Goal: Information Seeking & Learning: Learn about a topic

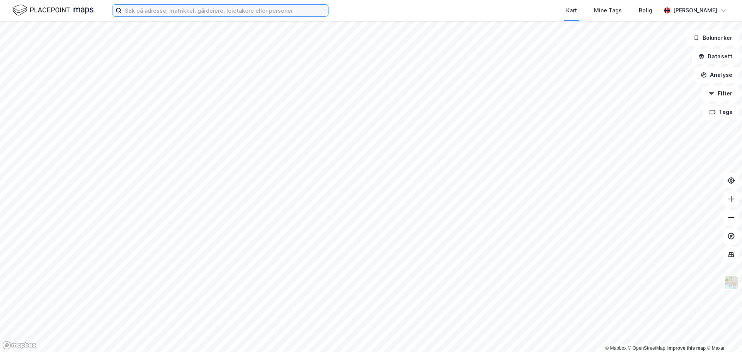
click at [212, 12] on input at bounding box center [225, 11] width 206 height 12
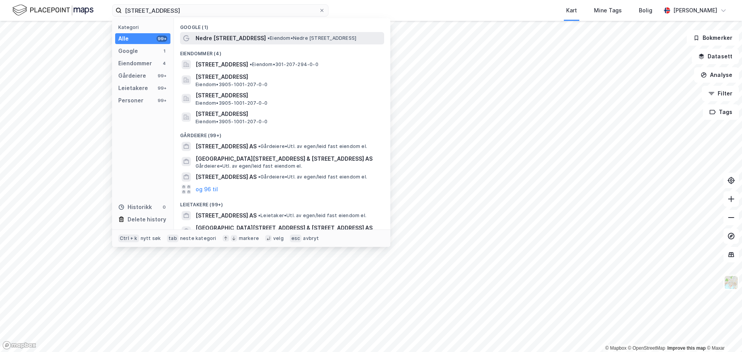
click at [244, 39] on span "Nedre [STREET_ADDRESS]" at bounding box center [230, 38] width 70 height 9
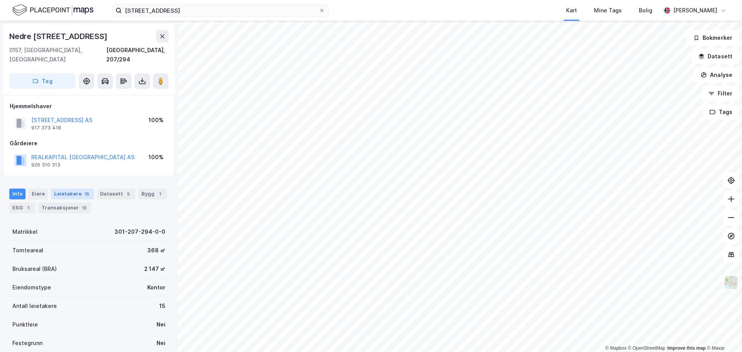
click at [83, 190] on div "15" at bounding box center [87, 194] width 8 height 8
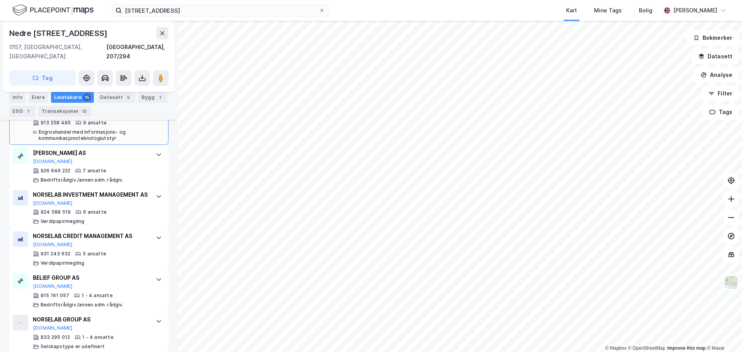
scroll to position [274, 0]
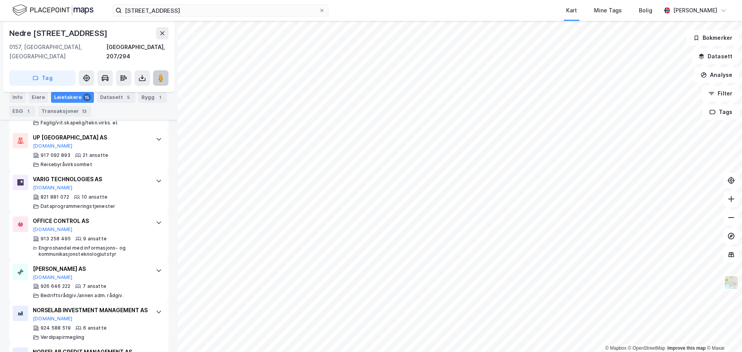
drag, startPoint x: 156, startPoint y: 68, endPoint x: 166, endPoint y: 69, distance: 9.3
click at [166, 70] on button at bounding box center [160, 77] width 15 height 15
click at [513, 134] on div "© Mapbox © OpenStreetMap Improve this map © Maxar Nedre Slottsgate 5 0157, Oslo…" at bounding box center [371, 186] width 742 height 331
click at [164, 74] on icon at bounding box center [161, 78] width 8 height 8
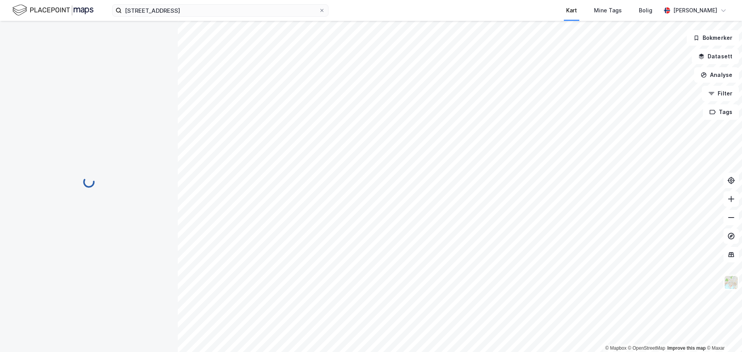
scroll to position [38, 0]
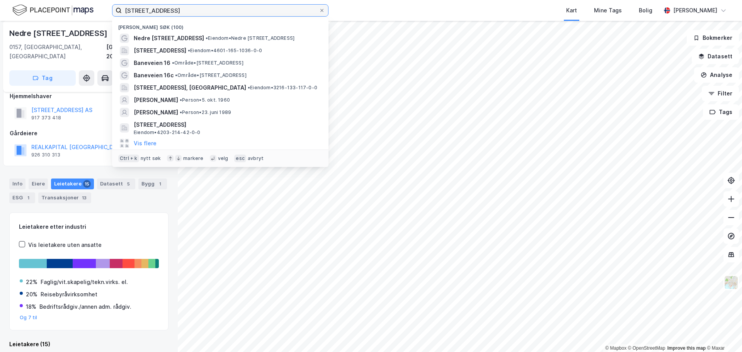
drag, startPoint x: 252, startPoint y: 12, endPoint x: 95, endPoint y: 4, distance: 156.7
click at [95, 4] on div "nedre slottsgate 5 Nylige søk (100) Nedre Slottsgate 5 • Eiendom • Nedre Slotts…" at bounding box center [371, 10] width 742 height 21
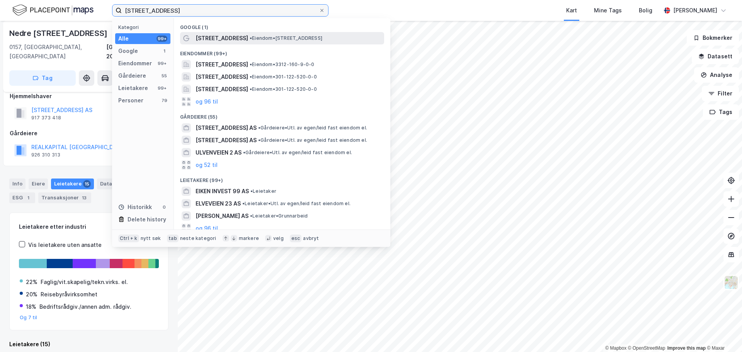
type input "ulvenveien 99"
click at [231, 35] on span "[STREET_ADDRESS]" at bounding box center [221, 38] width 53 height 9
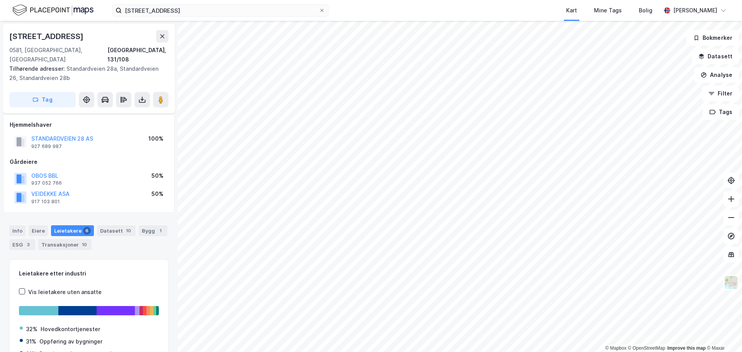
scroll to position [10, 0]
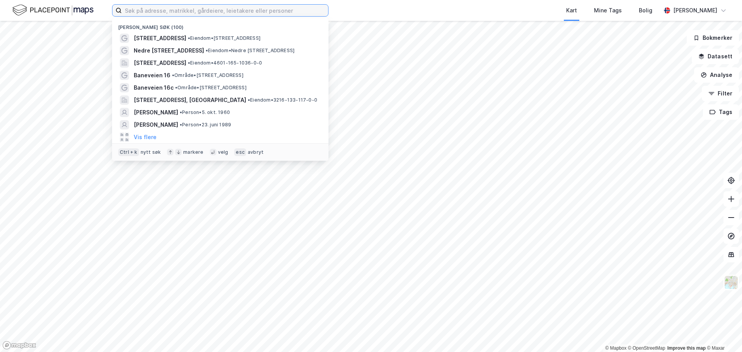
click at [242, 8] on input at bounding box center [225, 11] width 206 height 12
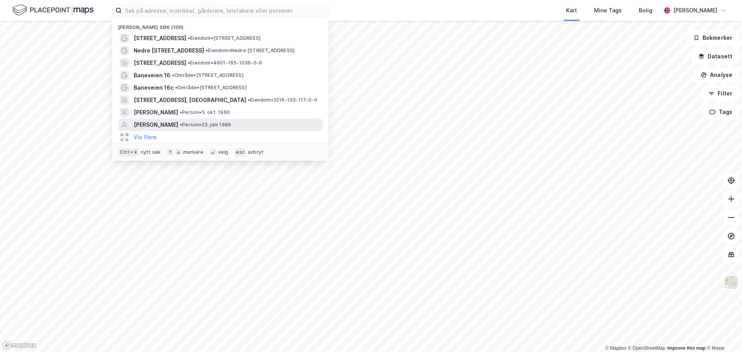
click at [156, 123] on span "[PERSON_NAME]" at bounding box center [156, 124] width 44 height 9
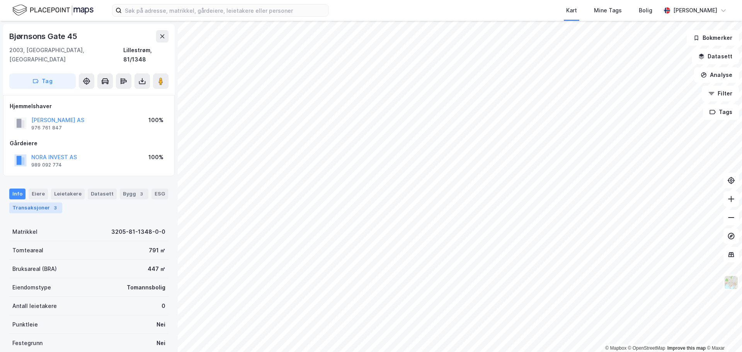
click at [44, 202] on div "Transaksjoner 3" at bounding box center [35, 207] width 53 height 11
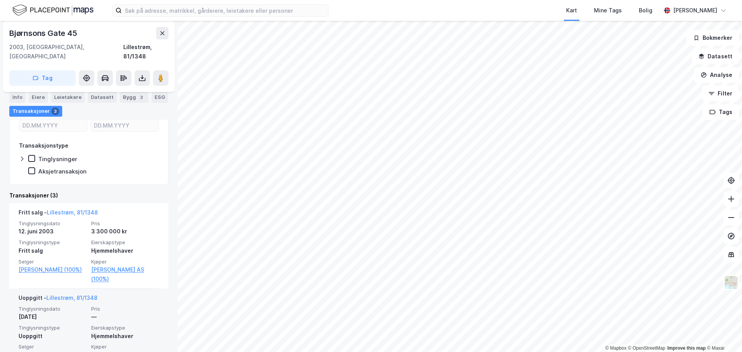
scroll to position [193, 0]
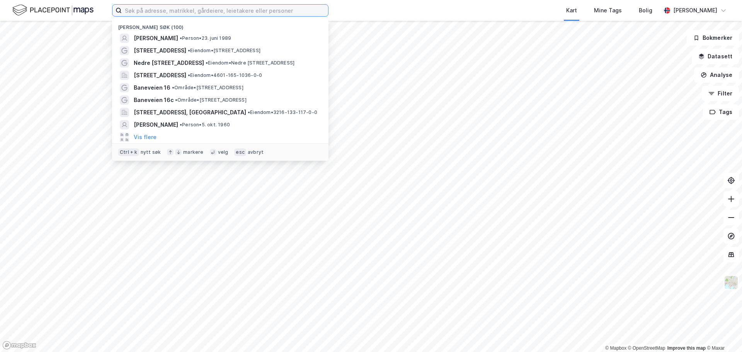
click at [237, 10] on input at bounding box center [225, 11] width 206 height 12
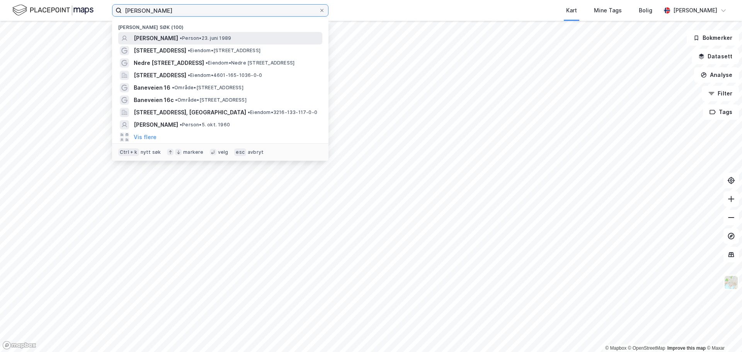
type input "[PERSON_NAME]"
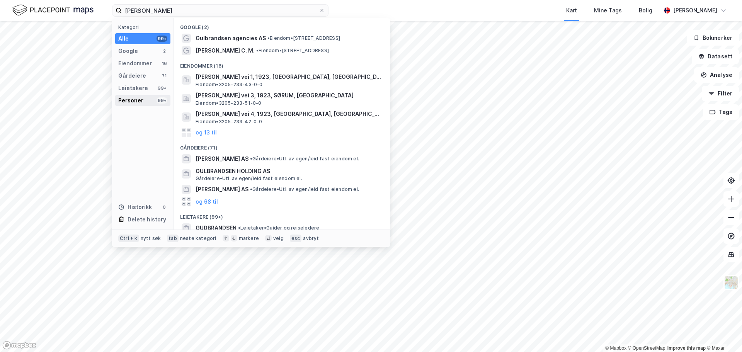
click at [142, 100] on div "Personer" at bounding box center [130, 100] width 25 height 9
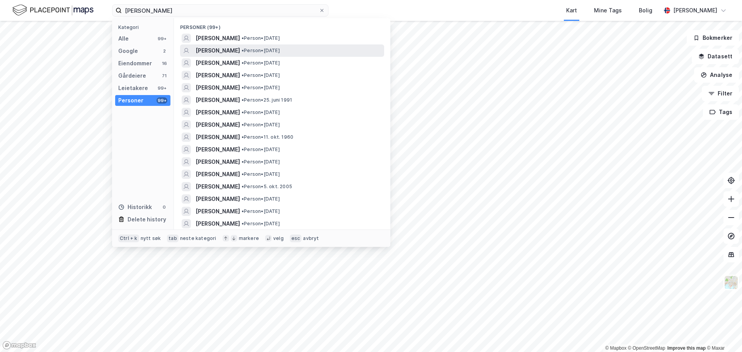
click at [226, 50] on span "[PERSON_NAME]" at bounding box center [217, 50] width 44 height 9
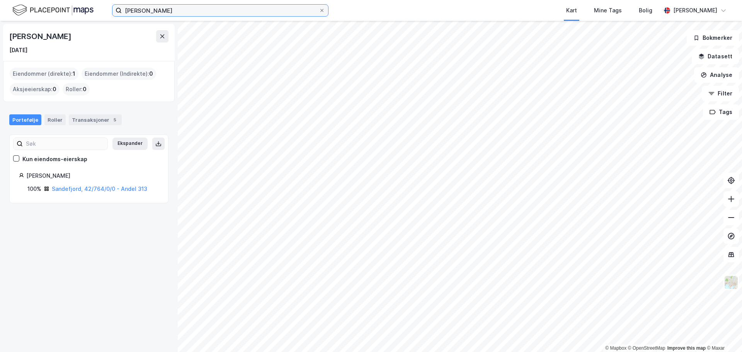
click at [195, 12] on input "[PERSON_NAME]" at bounding box center [220, 11] width 197 height 12
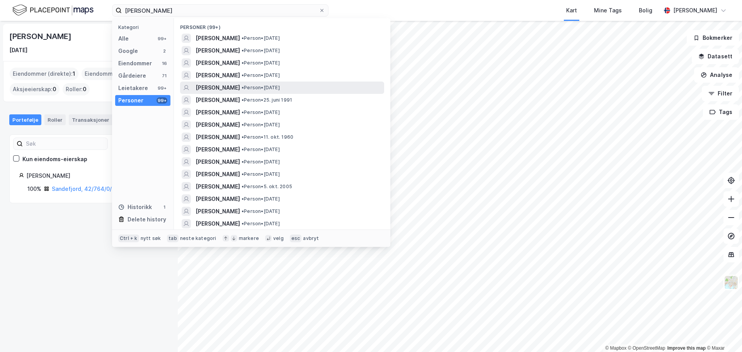
click at [212, 87] on span "[PERSON_NAME]" at bounding box center [217, 87] width 44 height 9
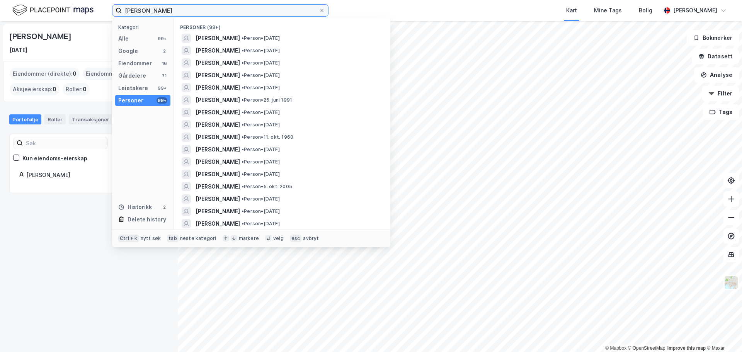
click at [204, 11] on input "[PERSON_NAME]" at bounding box center [220, 11] width 197 height 12
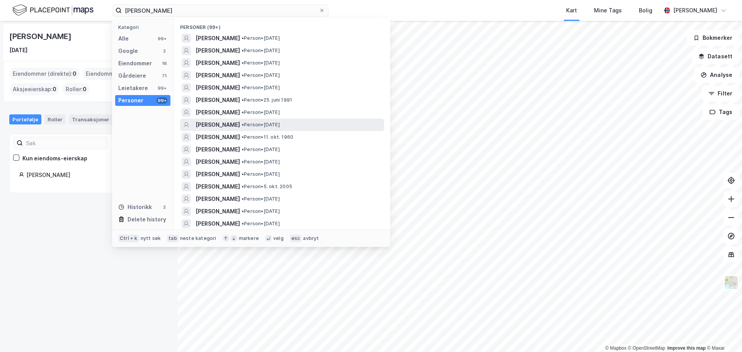
click at [219, 122] on span "[PERSON_NAME]" at bounding box center [217, 124] width 44 height 9
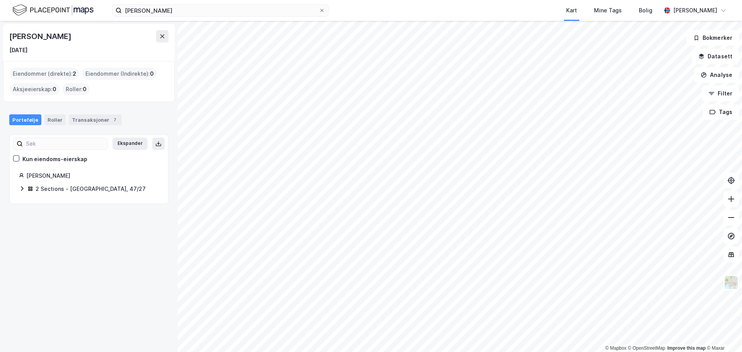
click at [42, 187] on div "2 Sections - [GEOGRAPHIC_DATA], 47/27" at bounding box center [91, 188] width 110 height 9
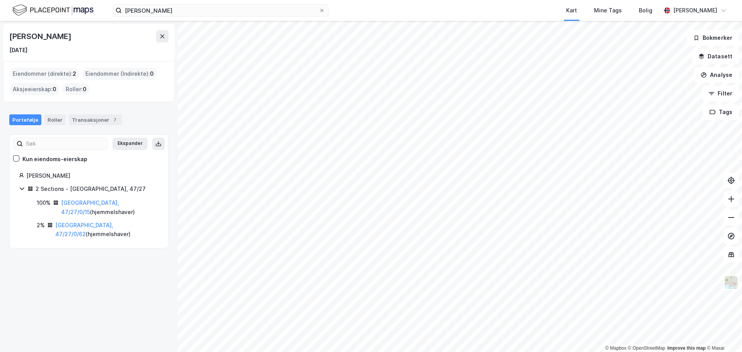
click at [83, 113] on div "Portefølje Roller Transaksjoner 7" at bounding box center [89, 116] width 178 height 23
click at [86, 120] on div "Transaksjoner 7" at bounding box center [95, 119] width 53 height 11
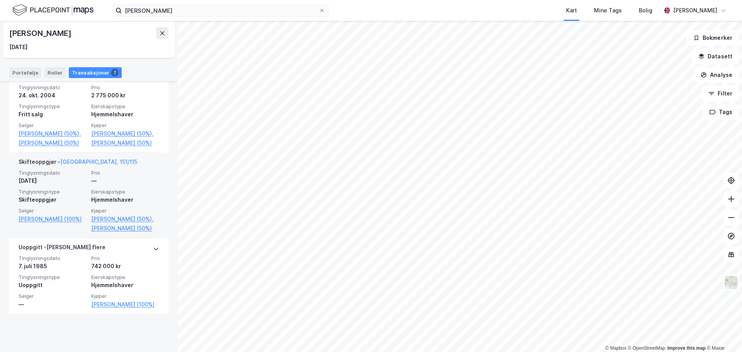
scroll to position [568, 0]
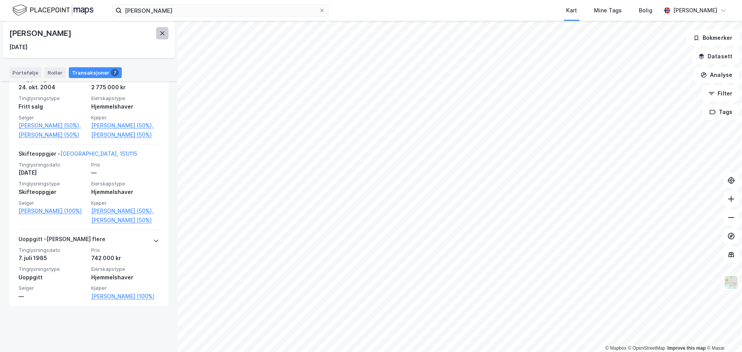
click at [163, 34] on icon at bounding box center [162, 33] width 6 height 6
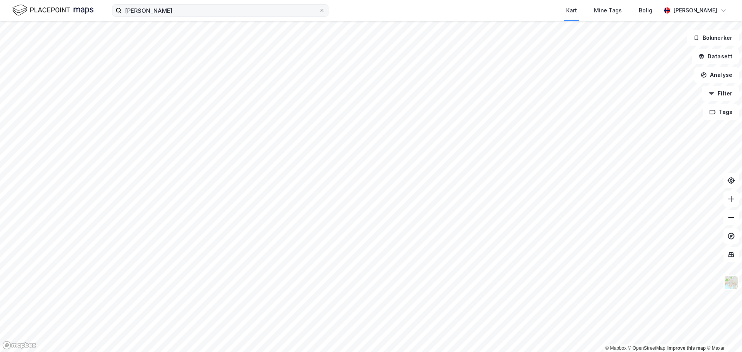
click at [325, 11] on label "[PERSON_NAME]" at bounding box center [220, 10] width 216 height 12
click at [319, 11] on input "[PERSON_NAME]" at bounding box center [220, 11] width 197 height 12
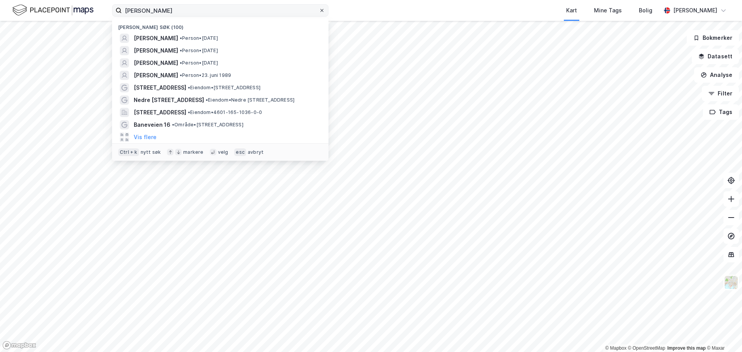
click at [321, 11] on icon at bounding box center [322, 10] width 5 height 5
click at [319, 11] on input "[PERSON_NAME]" at bounding box center [220, 11] width 197 height 12
click at [256, 6] on input at bounding box center [225, 11] width 206 height 12
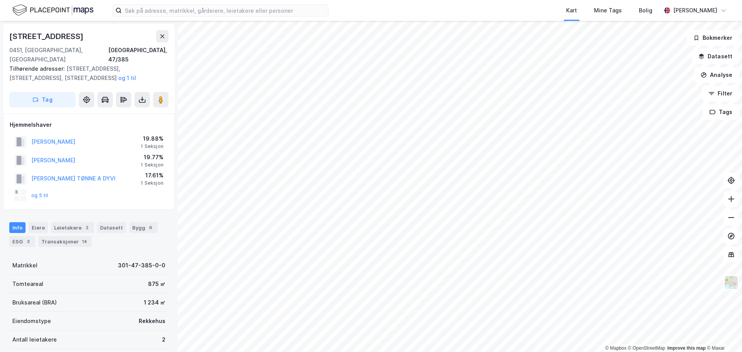
click at [31, 189] on div "og 5 til" at bounding box center [31, 195] width 34 height 12
click at [0, 0] on button "og 5 til" at bounding box center [0, 0] width 0 height 0
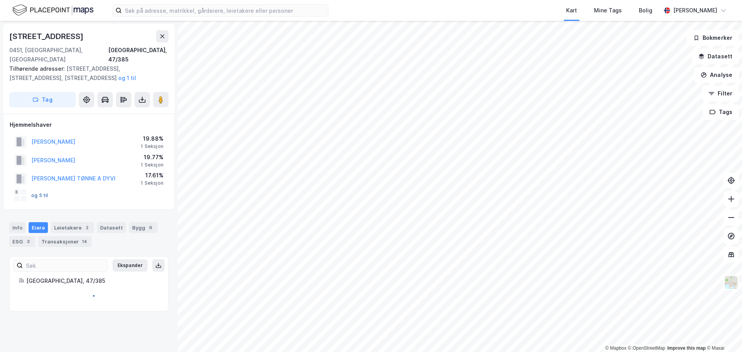
scroll to position [24, 0]
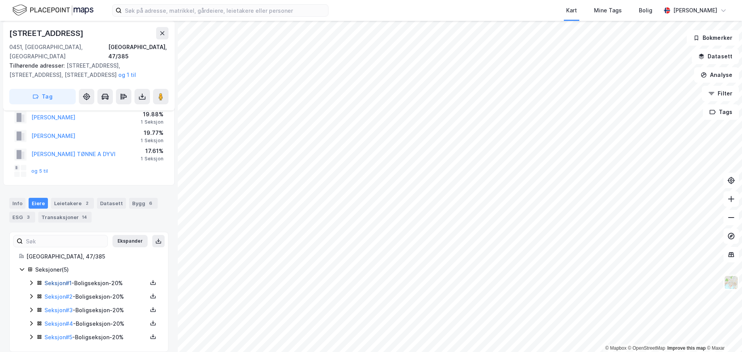
click at [54, 280] on link "Seksjon # 1" at bounding box center [57, 283] width 27 height 7
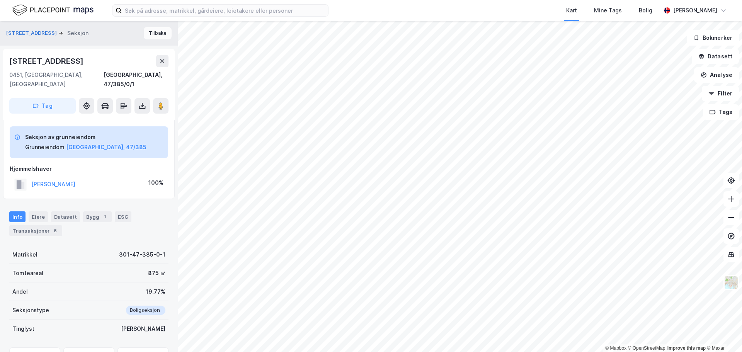
click at [154, 34] on button "Tilbake" at bounding box center [158, 33] width 28 height 12
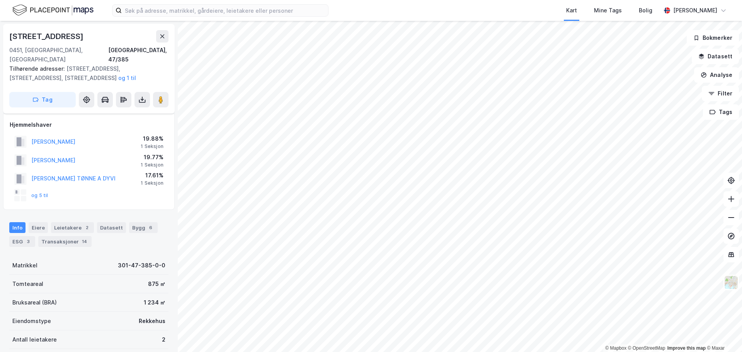
scroll to position [24, 0]
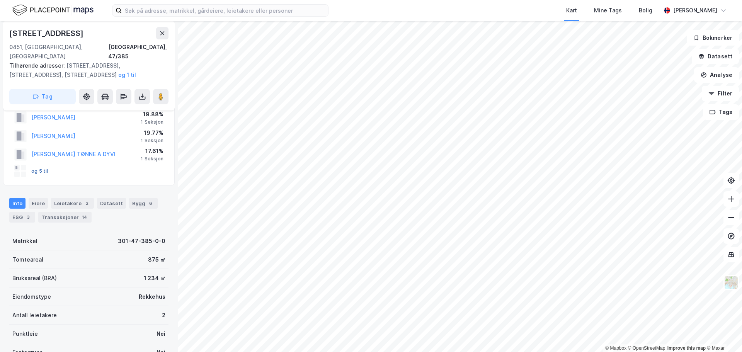
click at [0, 0] on button "og 5 til" at bounding box center [0, 0] width 0 height 0
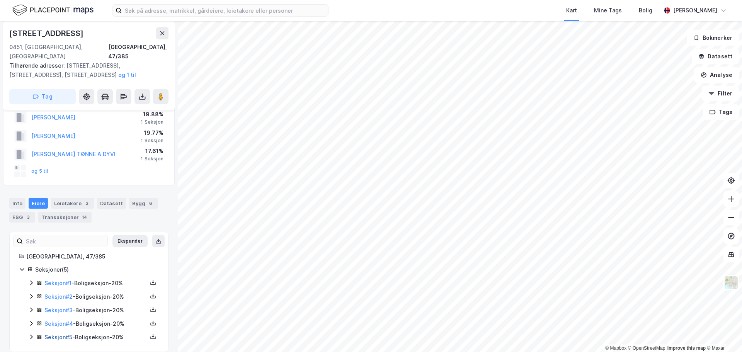
click at [61, 334] on link "Seksjon # 5" at bounding box center [58, 337] width 28 height 7
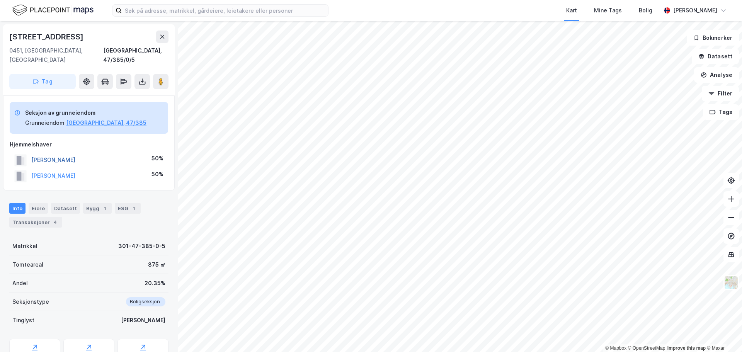
drag, startPoint x: 56, startPoint y: 152, endPoint x: 46, endPoint y: 150, distance: 10.7
click at [0, 0] on button "[PERSON_NAME]" at bounding box center [0, 0] width 0 height 0
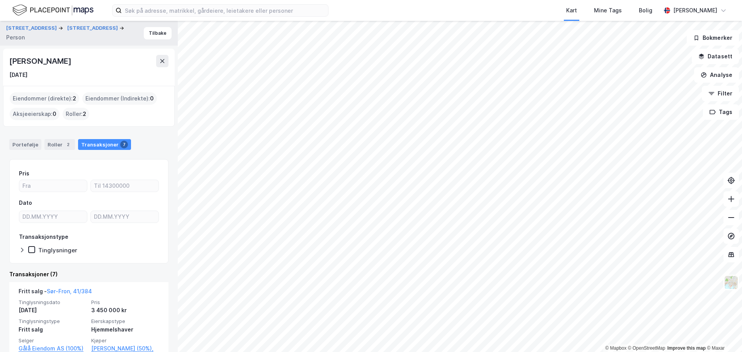
click at [27, 99] on div "Eiendommer (direkte) : 2" at bounding box center [45, 98] width 70 height 12
click at [31, 146] on div "Portefølje" at bounding box center [25, 144] width 32 height 11
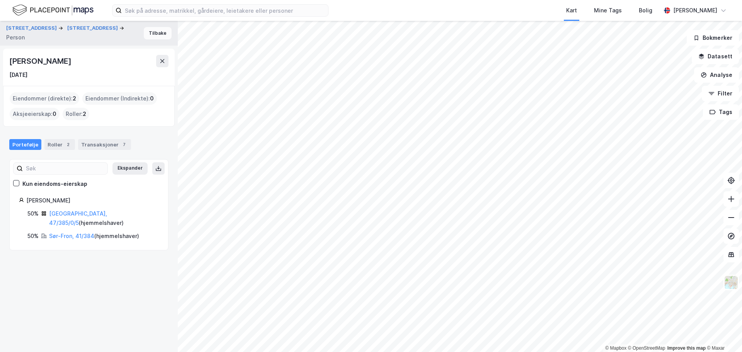
click at [156, 33] on button "Tilbake" at bounding box center [158, 33] width 28 height 12
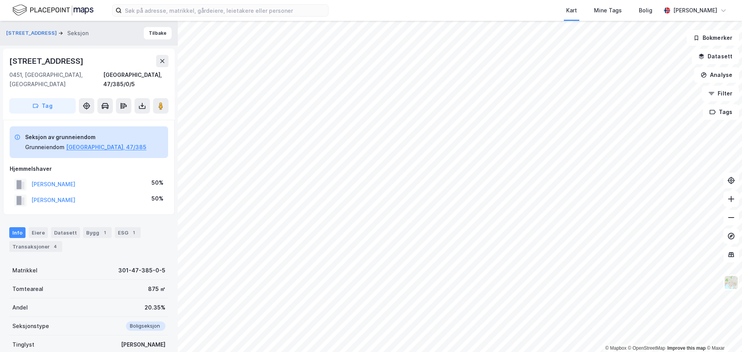
scroll to position [24, 0]
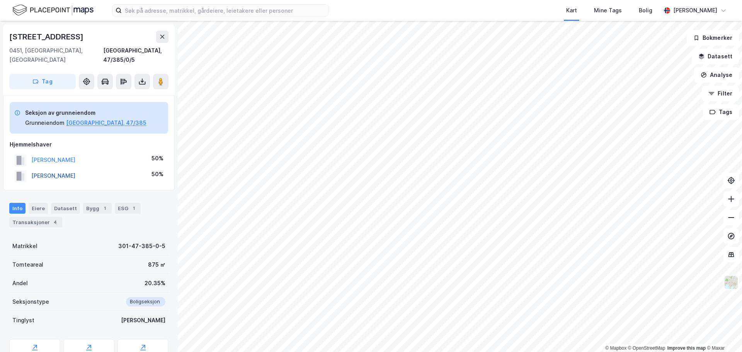
click at [0, 0] on button "[PERSON_NAME]" at bounding box center [0, 0] width 0 height 0
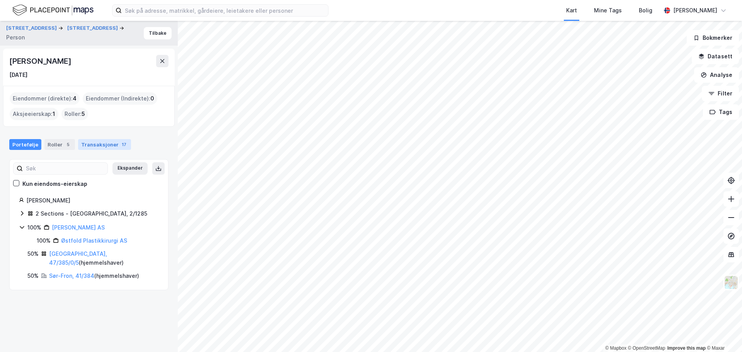
click at [99, 143] on div "Transaksjoner 17" at bounding box center [104, 144] width 53 height 11
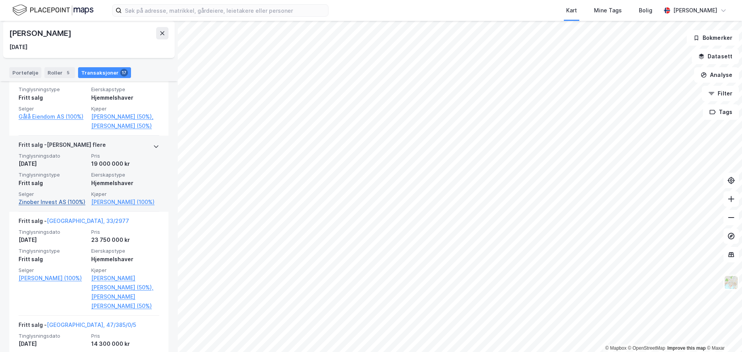
scroll to position [270, 0]
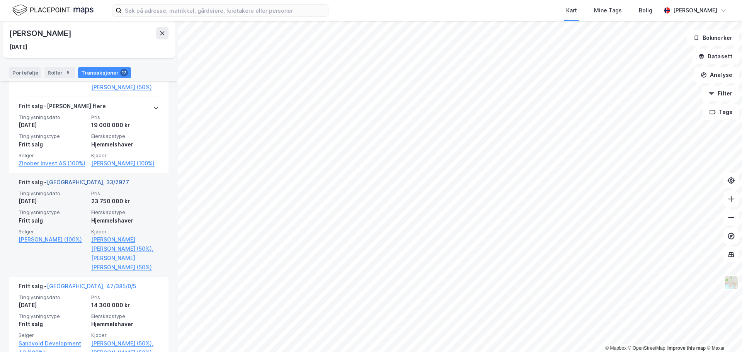
click at [64, 185] on link "[GEOGRAPHIC_DATA], 33/2977" at bounding box center [88, 182] width 82 height 7
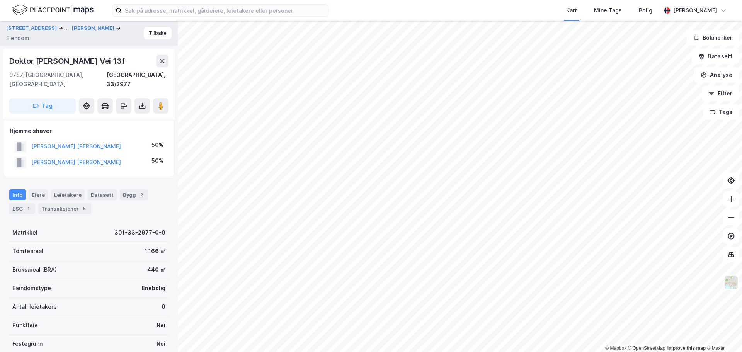
scroll to position [24, 0]
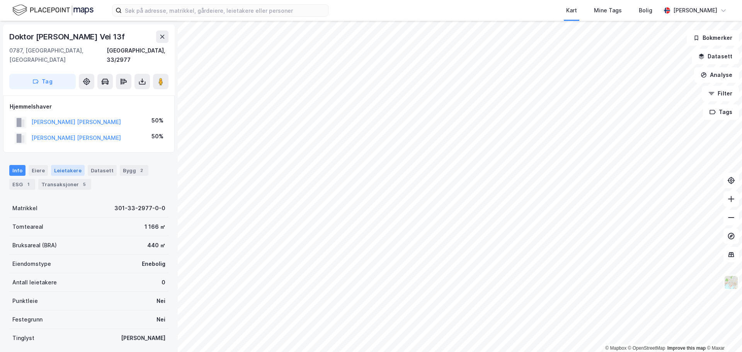
click at [80, 180] on div "5" at bounding box center [84, 184] width 8 height 8
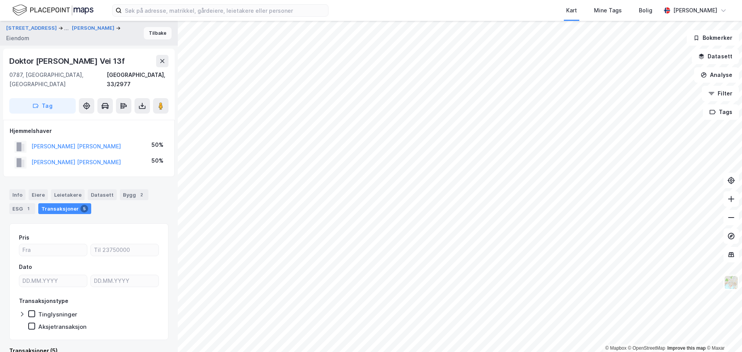
click at [144, 34] on button "Tilbake" at bounding box center [158, 33] width 28 height 12
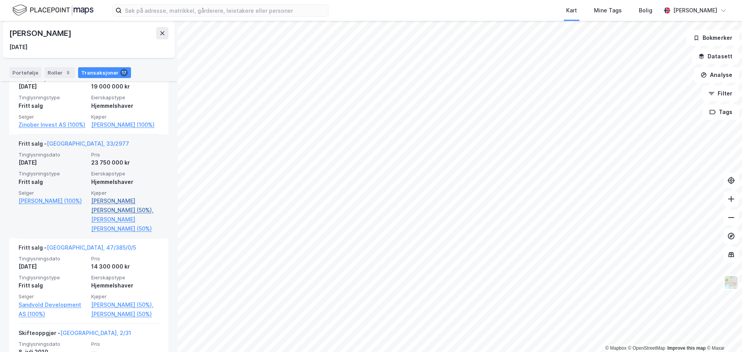
scroll to position [270, 0]
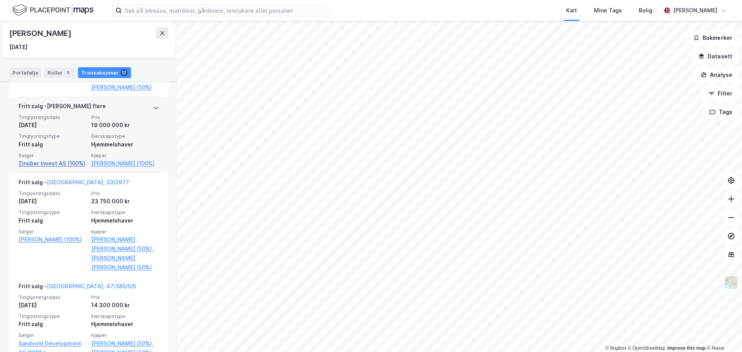
click at [55, 164] on link "Zinober Invest AS (100%)" at bounding box center [53, 163] width 68 height 9
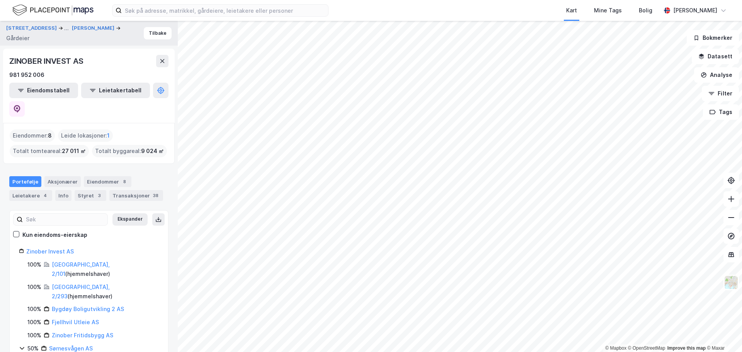
scroll to position [116, 0]
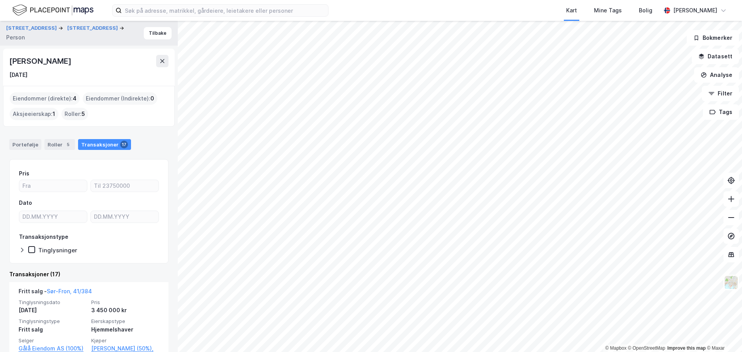
scroll to position [116, 0]
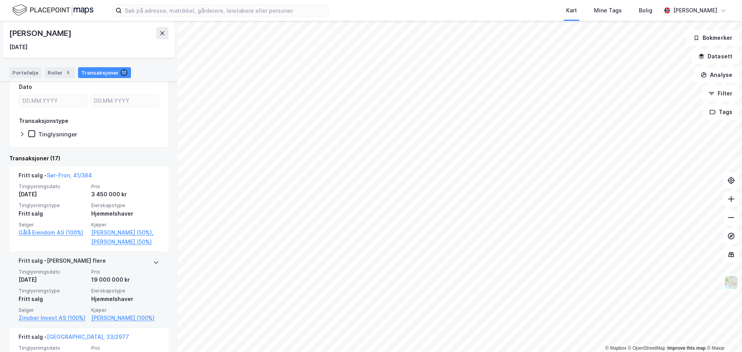
click at [111, 260] on div "[PERSON_NAME] flere" at bounding box center [89, 262] width 141 height 12
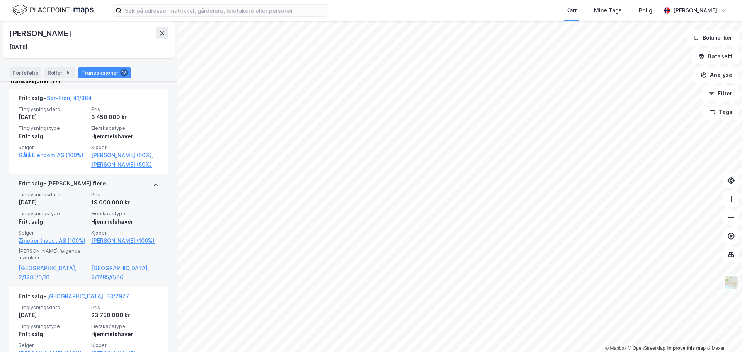
click at [44, 195] on span "Tinglysningsdato" at bounding box center [53, 194] width 68 height 7
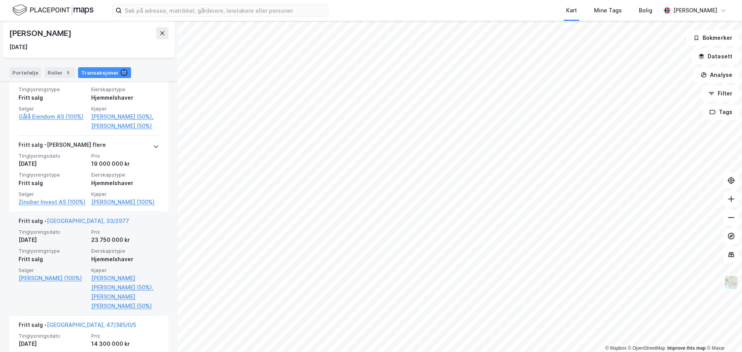
scroll to position [155, 0]
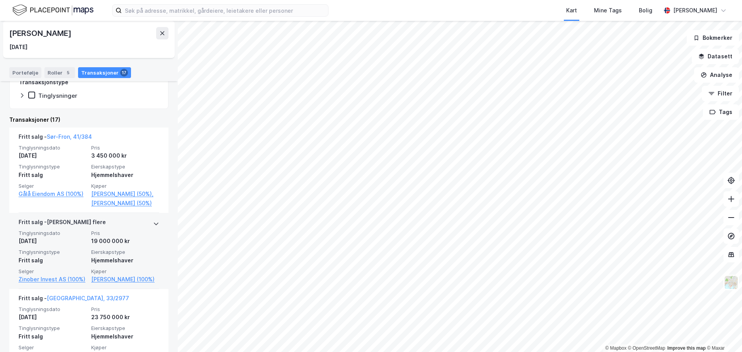
click at [68, 221] on div "[PERSON_NAME] flere" at bounding box center [62, 224] width 87 height 12
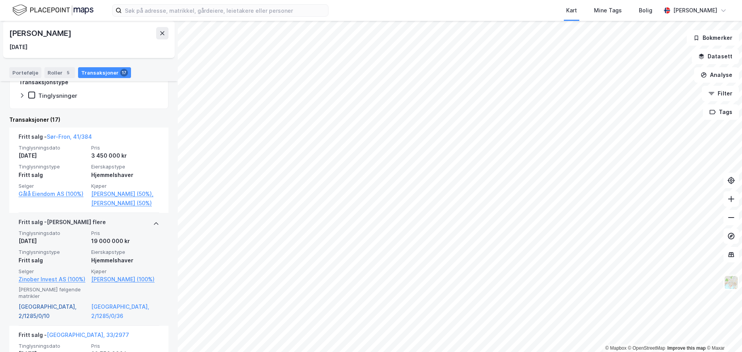
click at [51, 307] on link "[GEOGRAPHIC_DATA], 2/1285/0/10" at bounding box center [53, 311] width 68 height 19
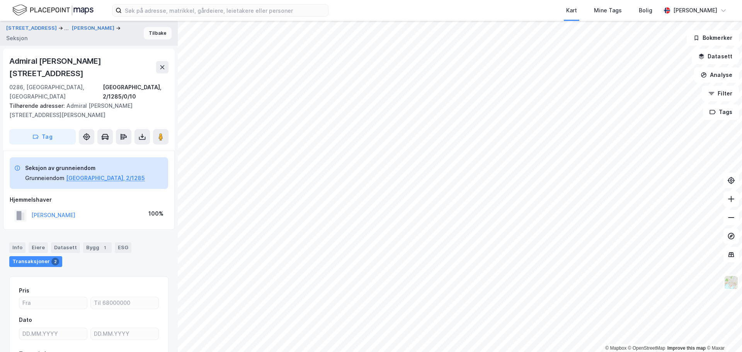
click at [152, 28] on button "Tilbake" at bounding box center [158, 33] width 28 height 12
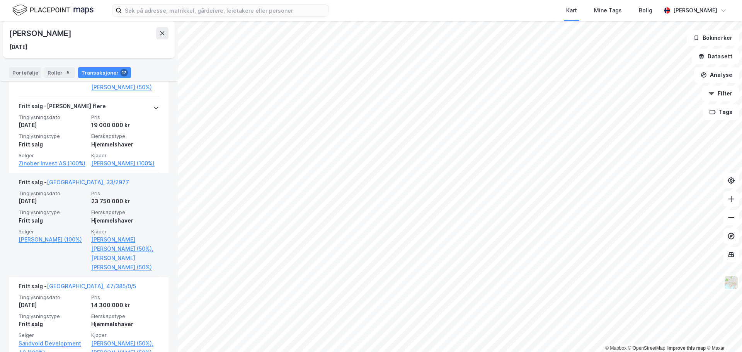
scroll to position [232, 0]
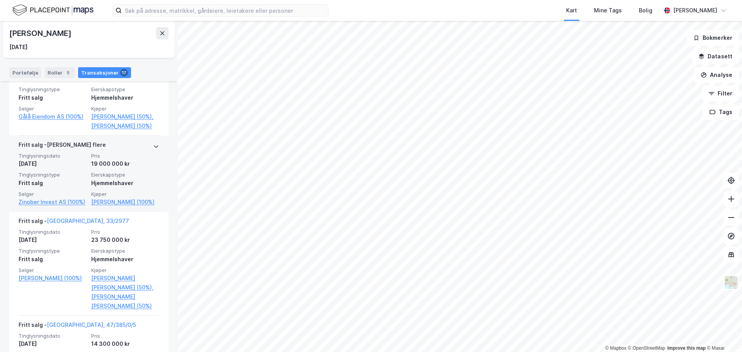
click at [140, 148] on div "[PERSON_NAME] flere" at bounding box center [89, 146] width 141 height 12
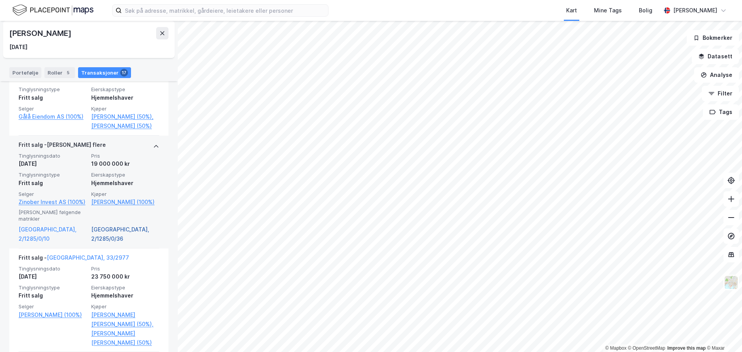
click at [117, 230] on link "[GEOGRAPHIC_DATA], 2/1285/0/36" at bounding box center [125, 234] width 68 height 19
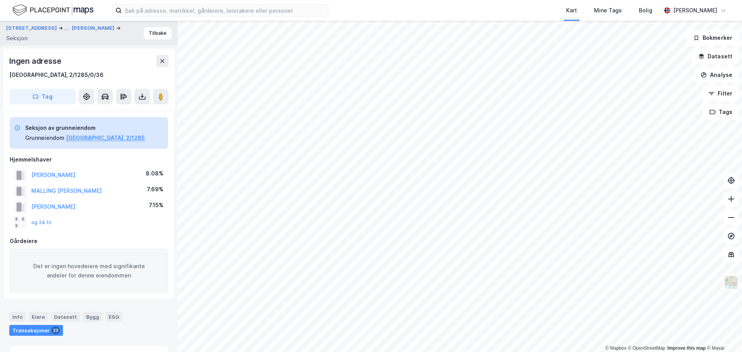
scroll to position [24, 0]
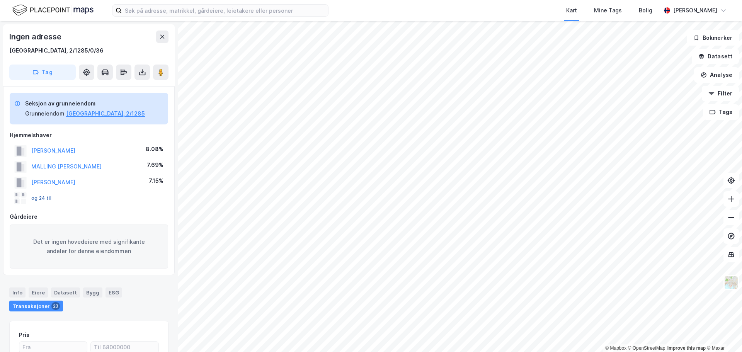
click at [0, 0] on button "og 24 til" at bounding box center [0, 0] width 0 height 0
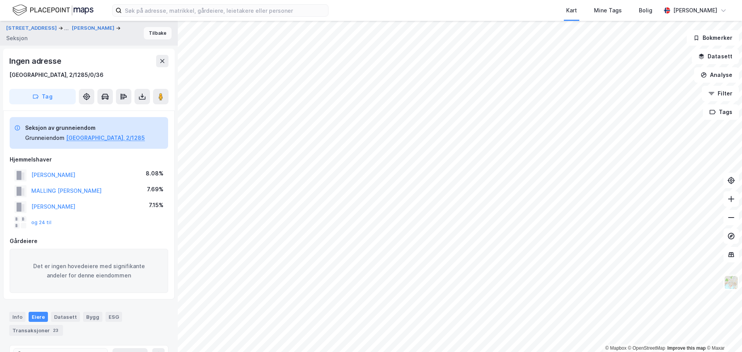
click at [155, 32] on button "Tilbake" at bounding box center [158, 33] width 28 height 12
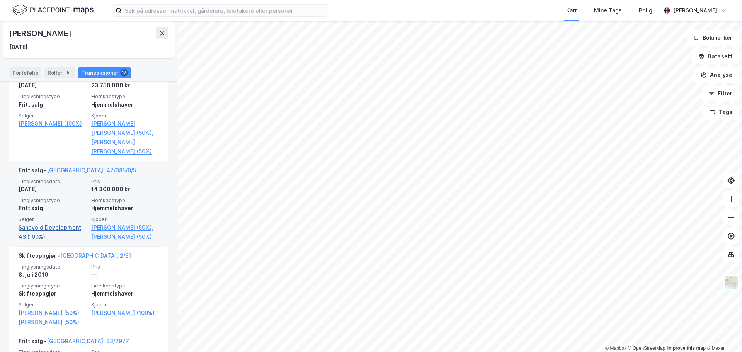
scroll to position [464, 0]
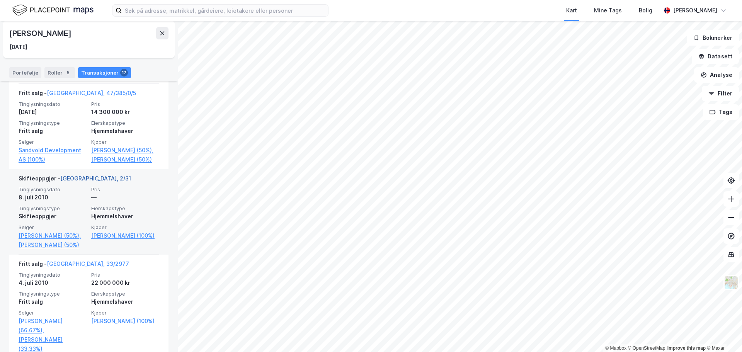
click at [75, 182] on link "[GEOGRAPHIC_DATA], 2/31" at bounding box center [95, 178] width 71 height 7
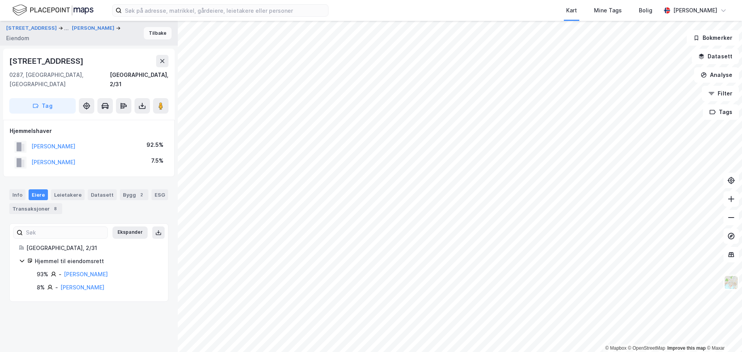
click at [151, 36] on button "Tilbake" at bounding box center [158, 33] width 28 height 12
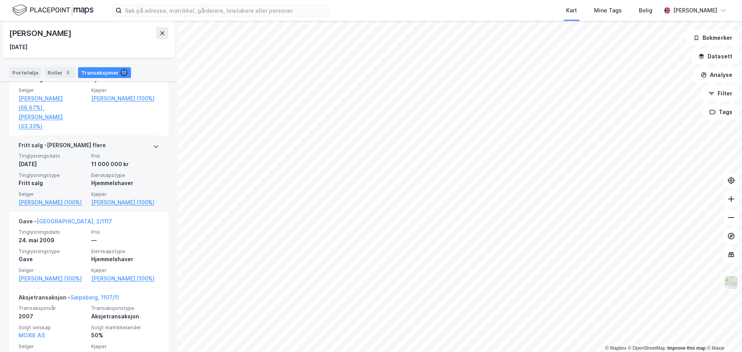
scroll to position [657, 0]
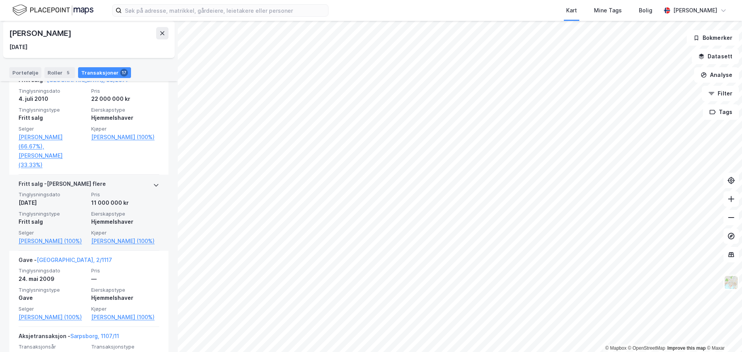
click at [138, 191] on div "[PERSON_NAME] flere" at bounding box center [89, 185] width 141 height 12
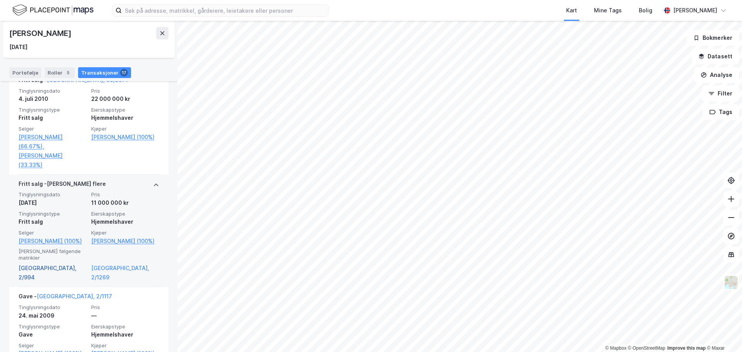
click at [41, 271] on link "[GEOGRAPHIC_DATA], 2/994" at bounding box center [53, 272] width 68 height 19
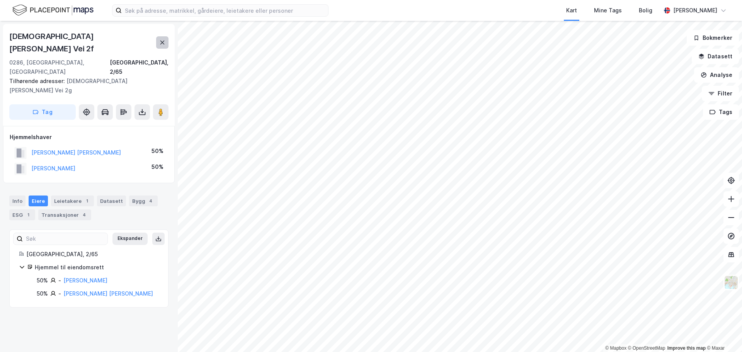
click at [160, 39] on icon at bounding box center [162, 42] width 6 height 6
